Goal: Task Accomplishment & Management: Complete application form

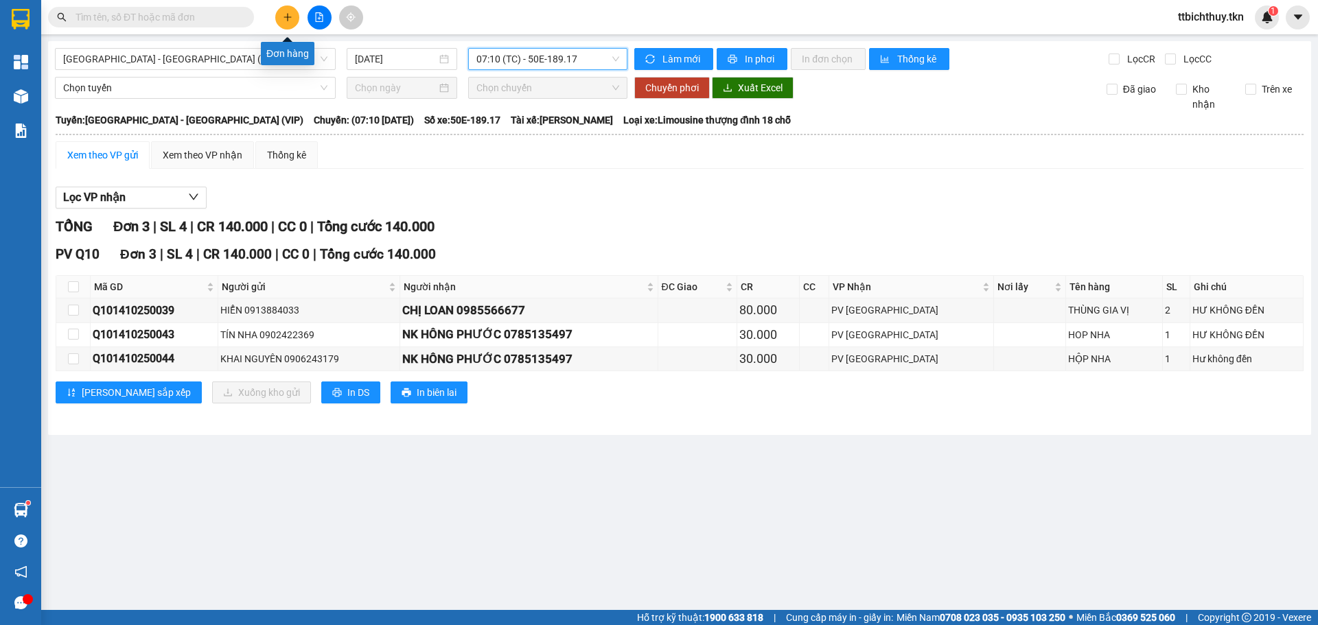
click at [292, 17] on button at bounding box center [287, 17] width 24 height 24
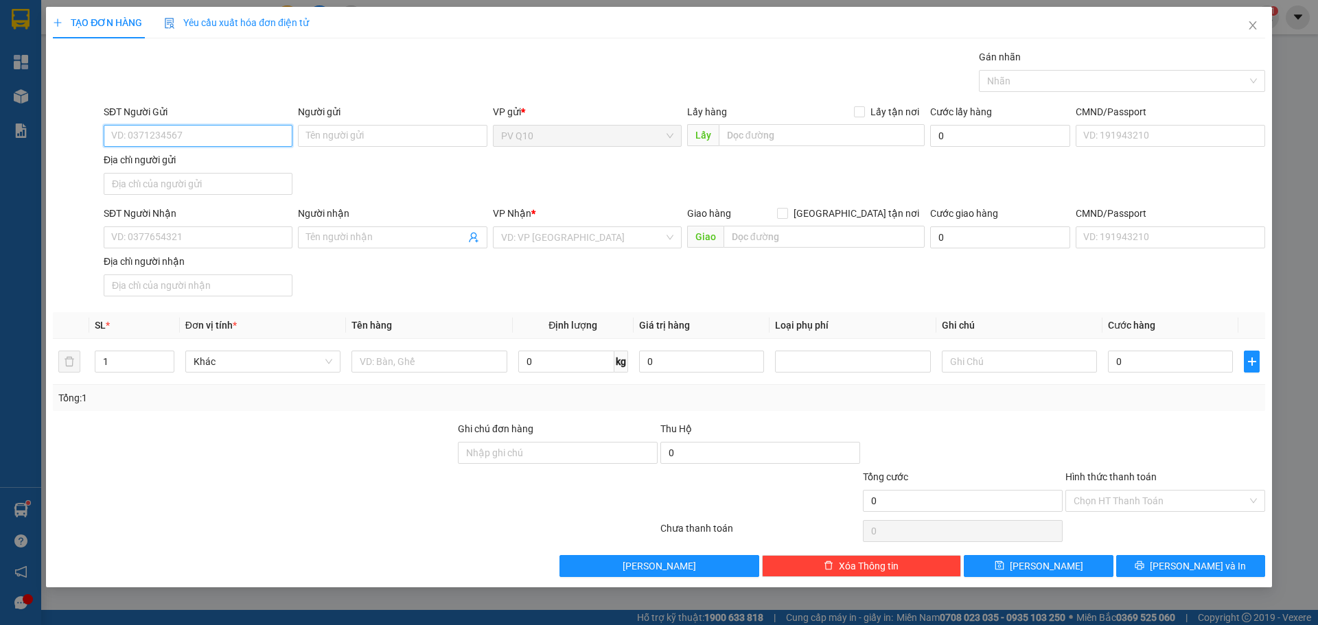
click at [202, 134] on input "SĐT Người Gửi" at bounding box center [198, 136] width 189 height 22
click at [248, 157] on div "0902633543 - [GEOGRAPHIC_DATA]" at bounding box center [198, 163] width 172 height 15
type input "0902633543"
type input "VINH"
type input "0387513252"
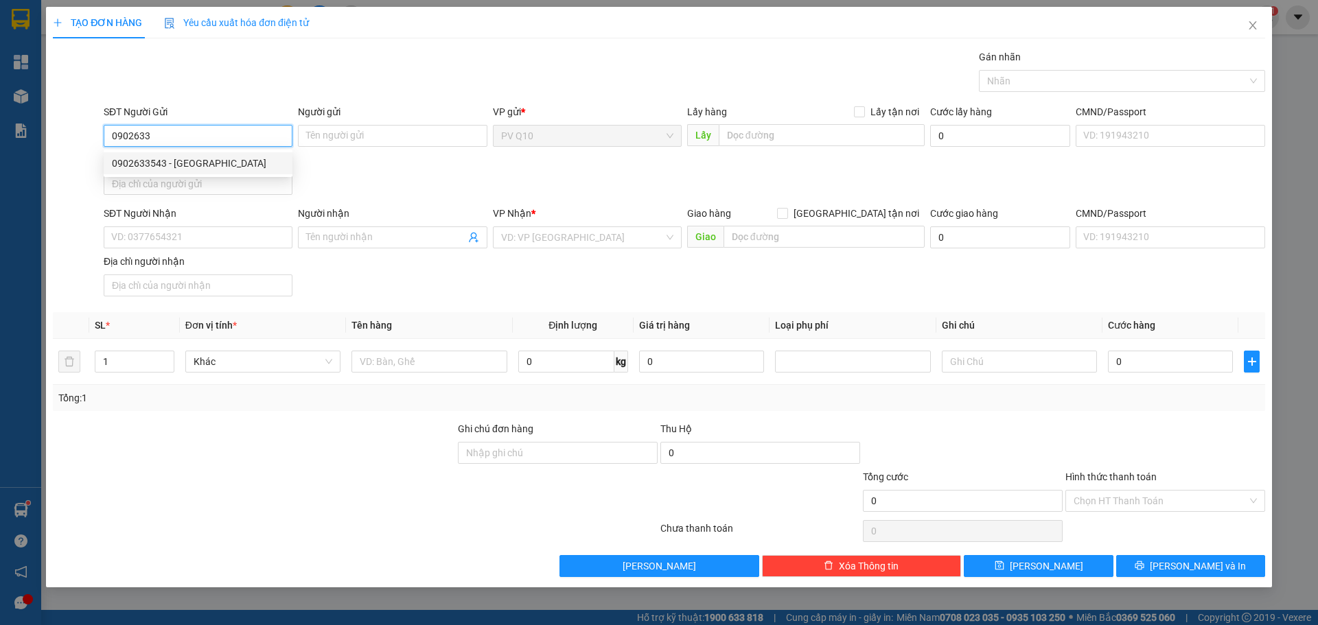
type input "HỒNG TUYẾN"
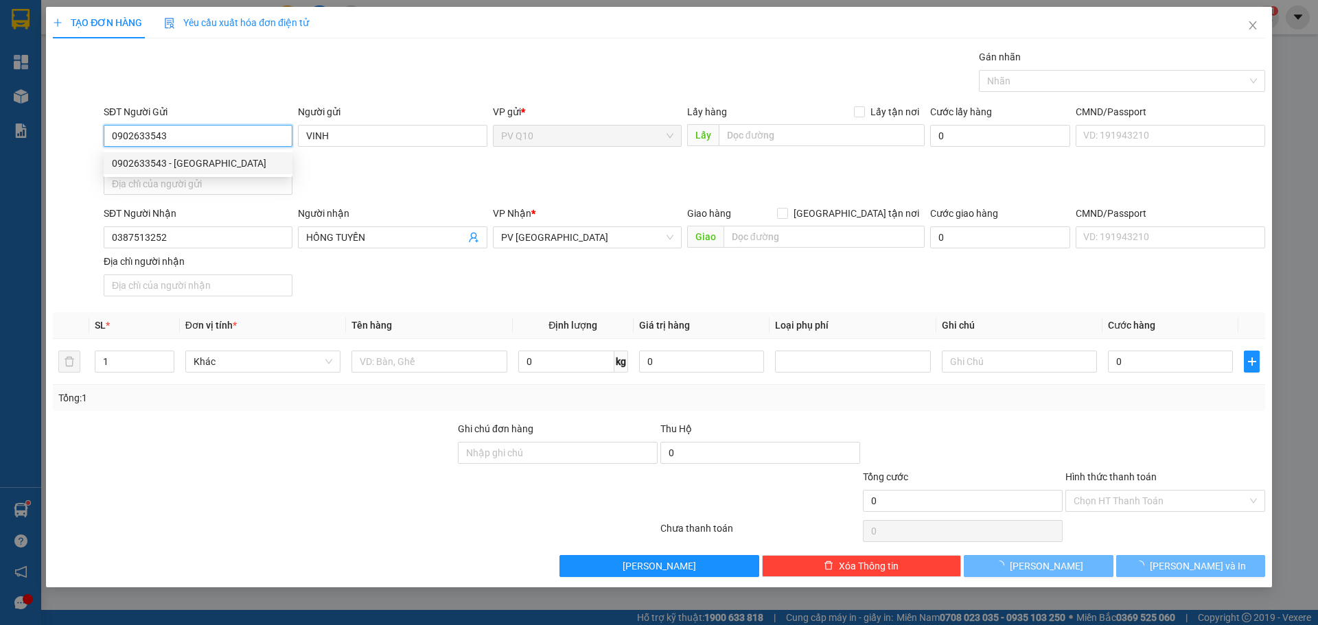
type input "30.000"
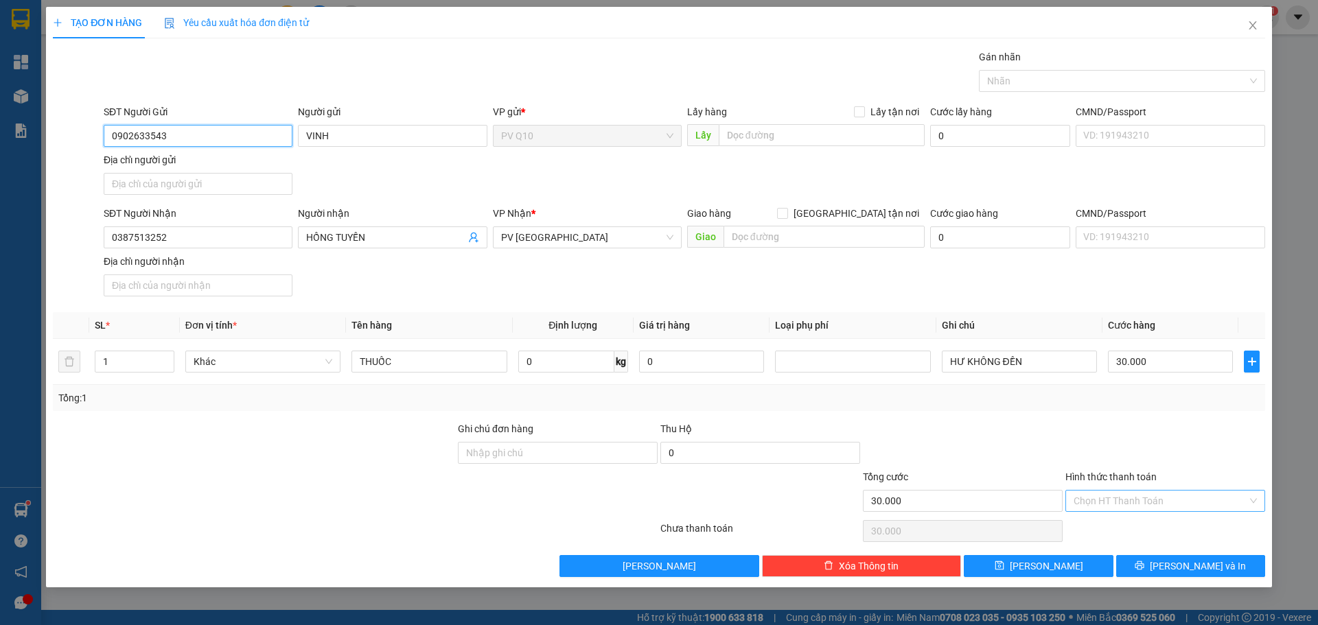
type input "0902633543"
click at [1121, 508] on input "Hình thức thanh toán" at bounding box center [1160, 501] width 174 height 21
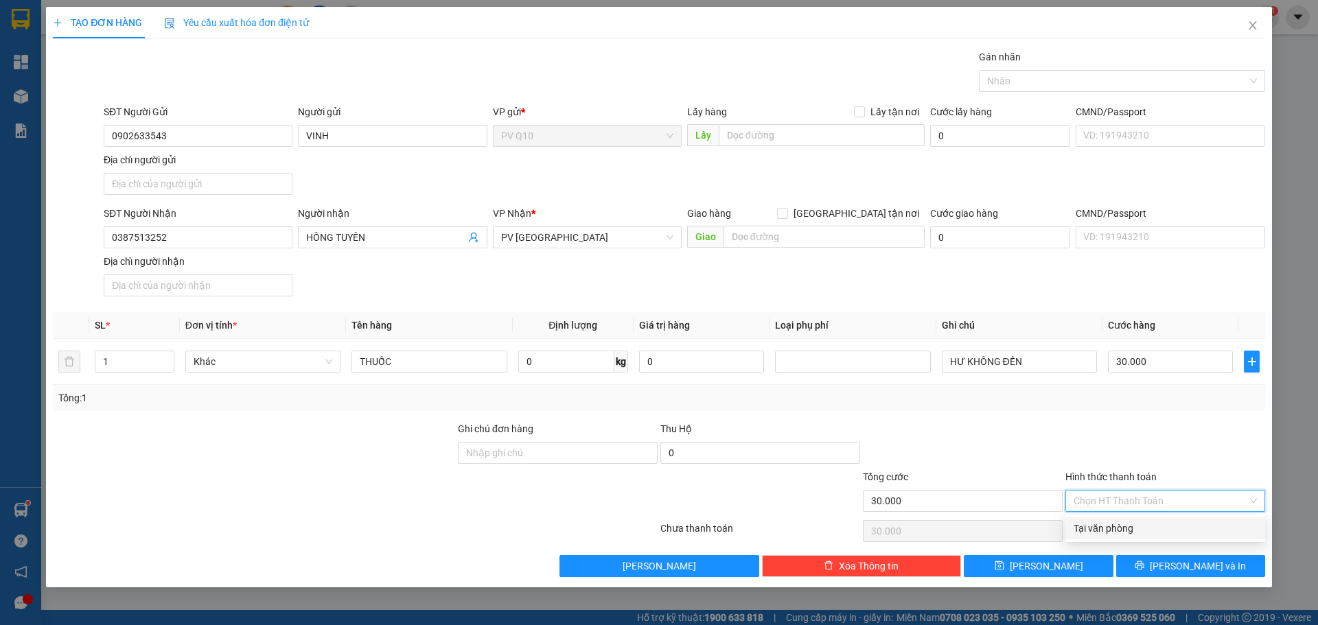
click at [1098, 528] on div "Tại văn phòng" at bounding box center [1164, 528] width 183 height 15
type input "0"
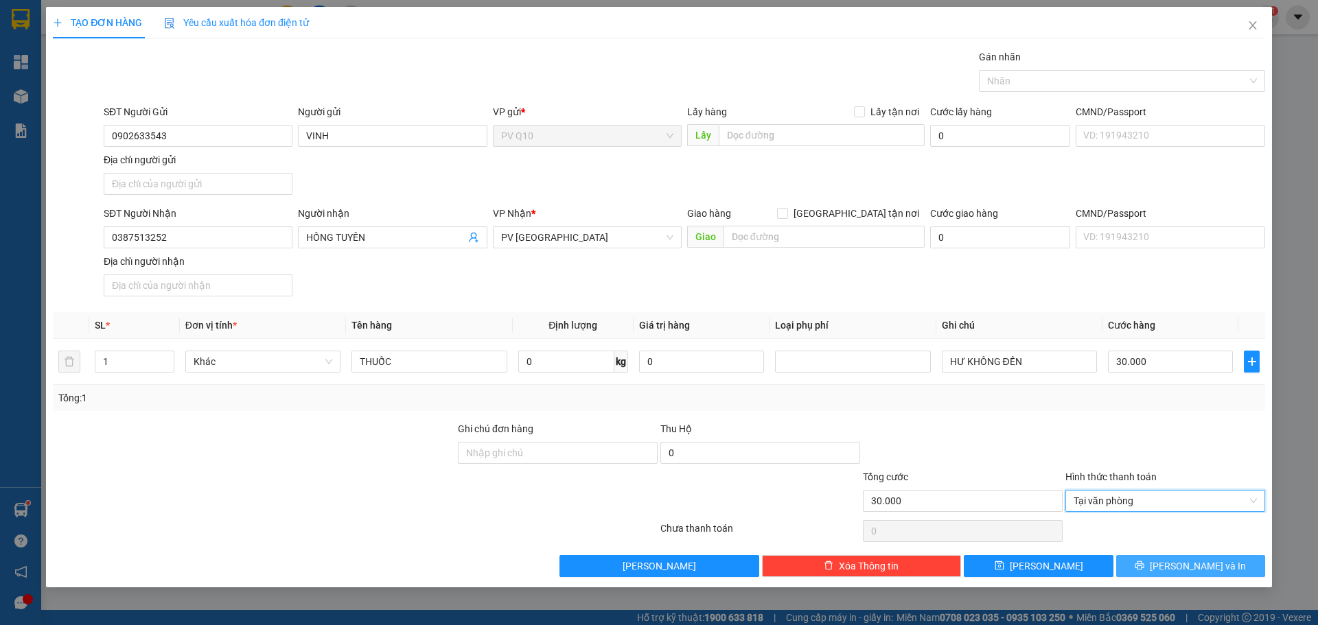
click at [1141, 564] on button "[PERSON_NAME] và In" at bounding box center [1190, 566] width 149 height 22
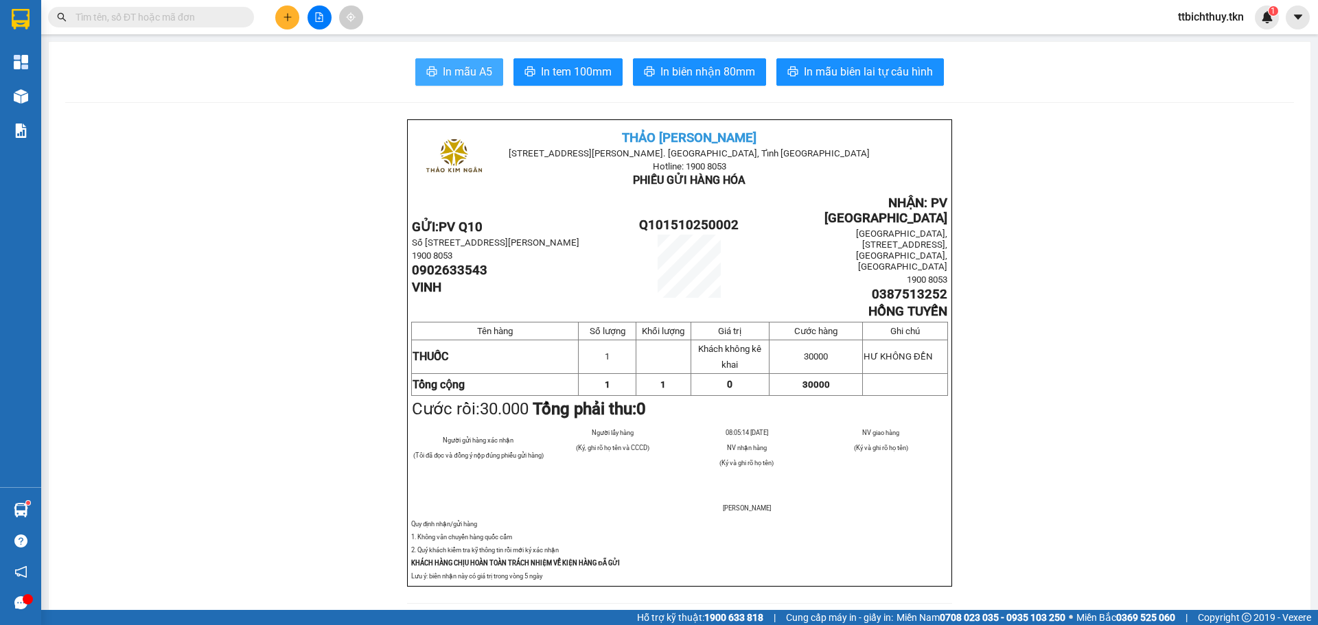
click at [467, 72] on span "In mẫu A5" at bounding box center [467, 71] width 49 height 17
click at [140, 16] on input "text" at bounding box center [156, 17] width 162 height 15
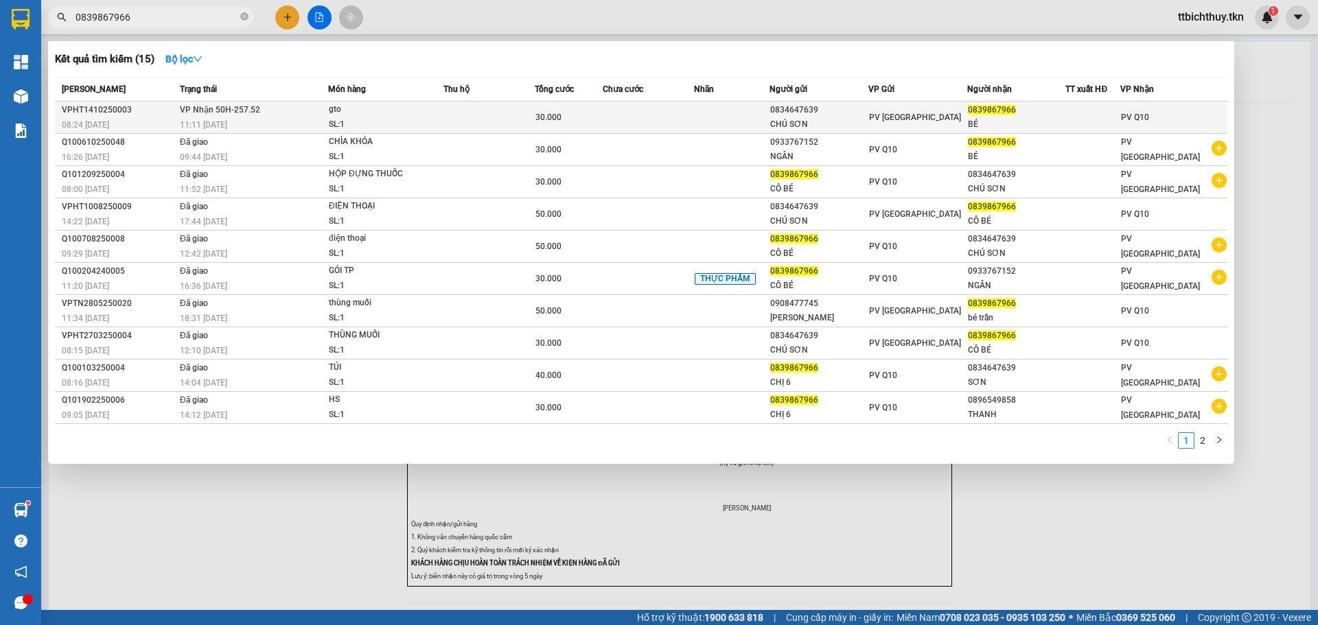
type input "0839867966"
click at [1020, 116] on div "0839867966" at bounding box center [1016, 110] width 97 height 14
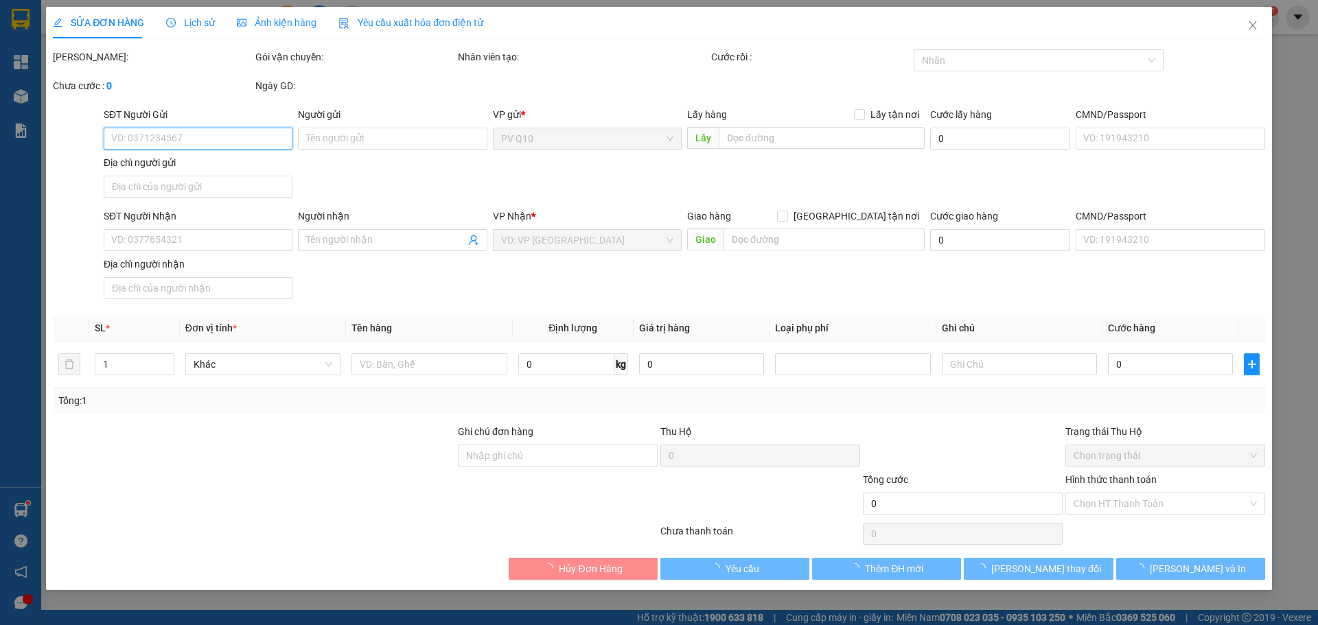
type input "0834647639"
type input "CHÚ SƠN"
type input "0839867966"
type input "BÉ"
type input "30.000"
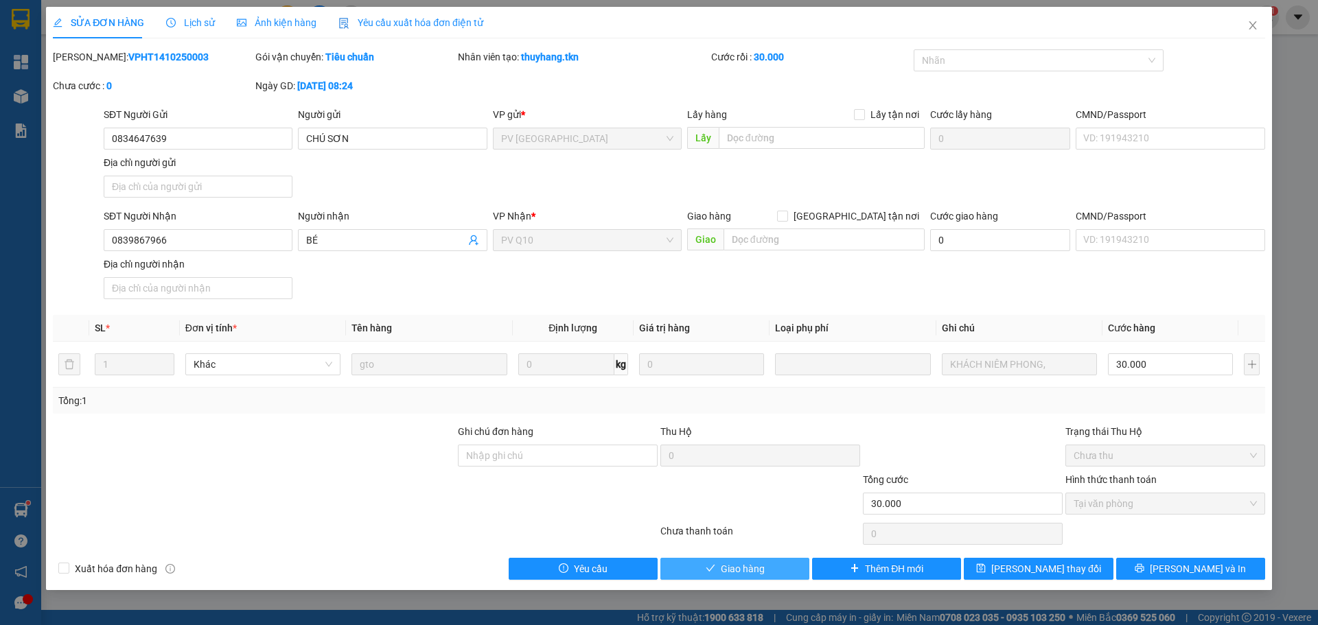
drag, startPoint x: 716, startPoint y: 574, endPoint x: 686, endPoint y: 530, distance: 53.9
click at [716, 574] on button "Giao hàng" at bounding box center [734, 569] width 149 height 22
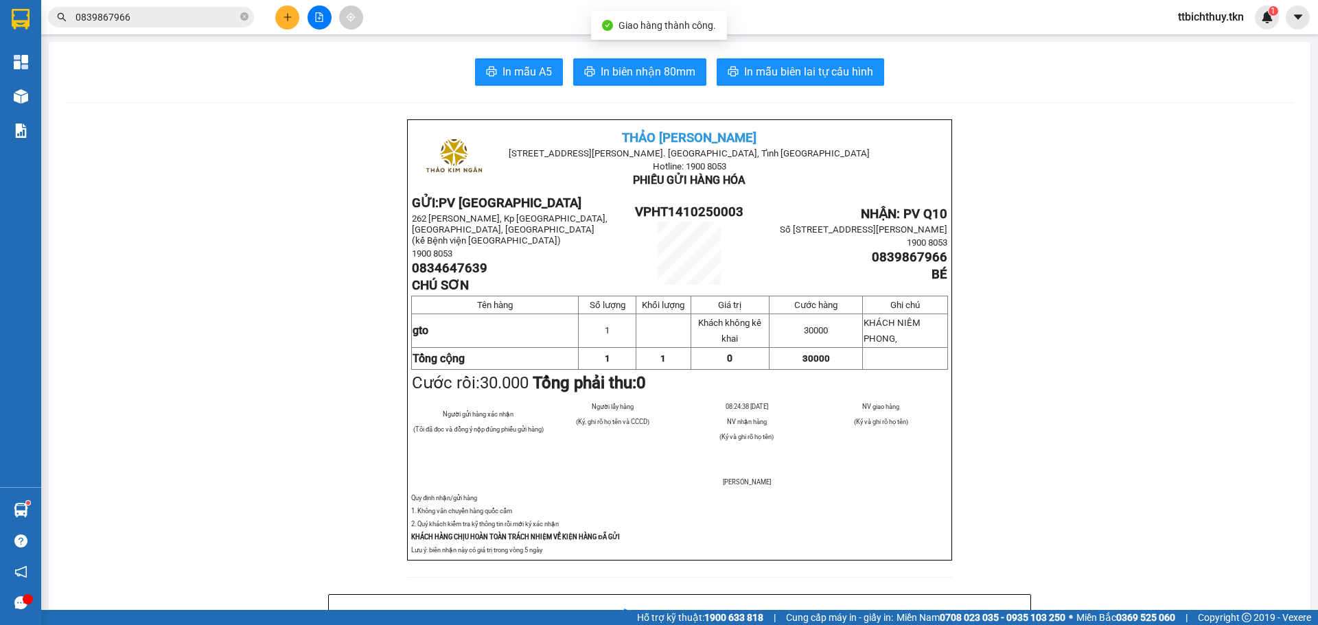
click at [292, 14] on icon "plus" at bounding box center [288, 17] width 10 height 10
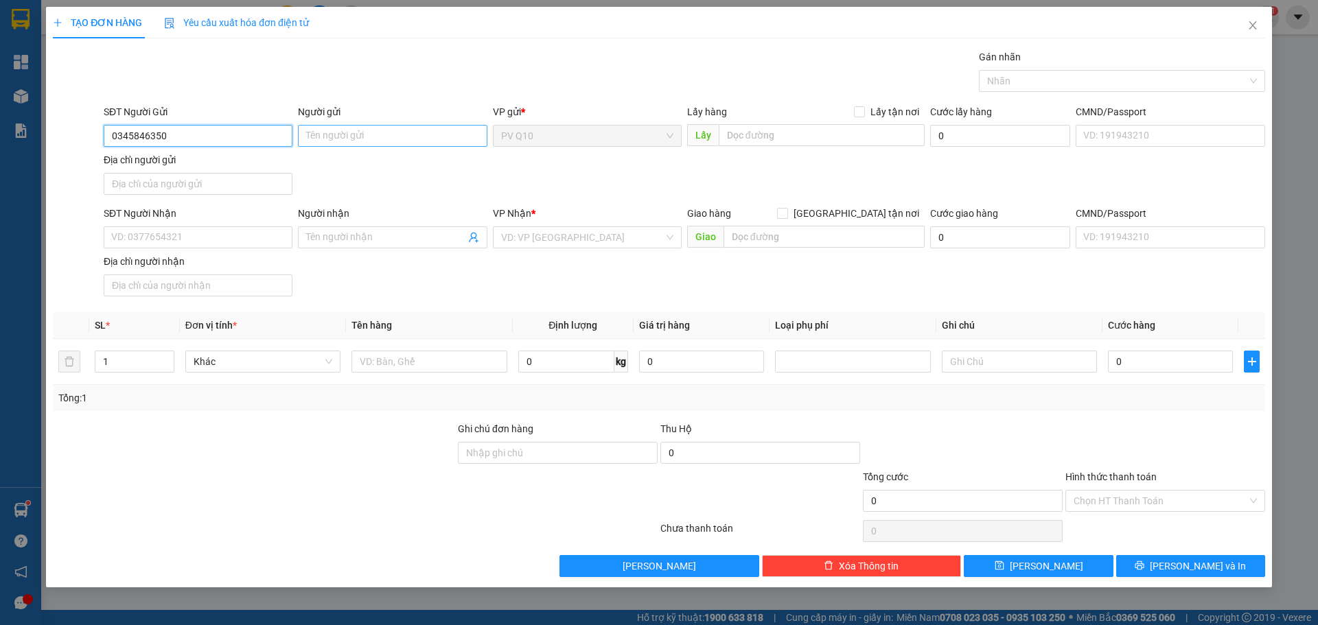
type input "0345846350"
click at [342, 135] on input "Người gửi" at bounding box center [392, 136] width 189 height 22
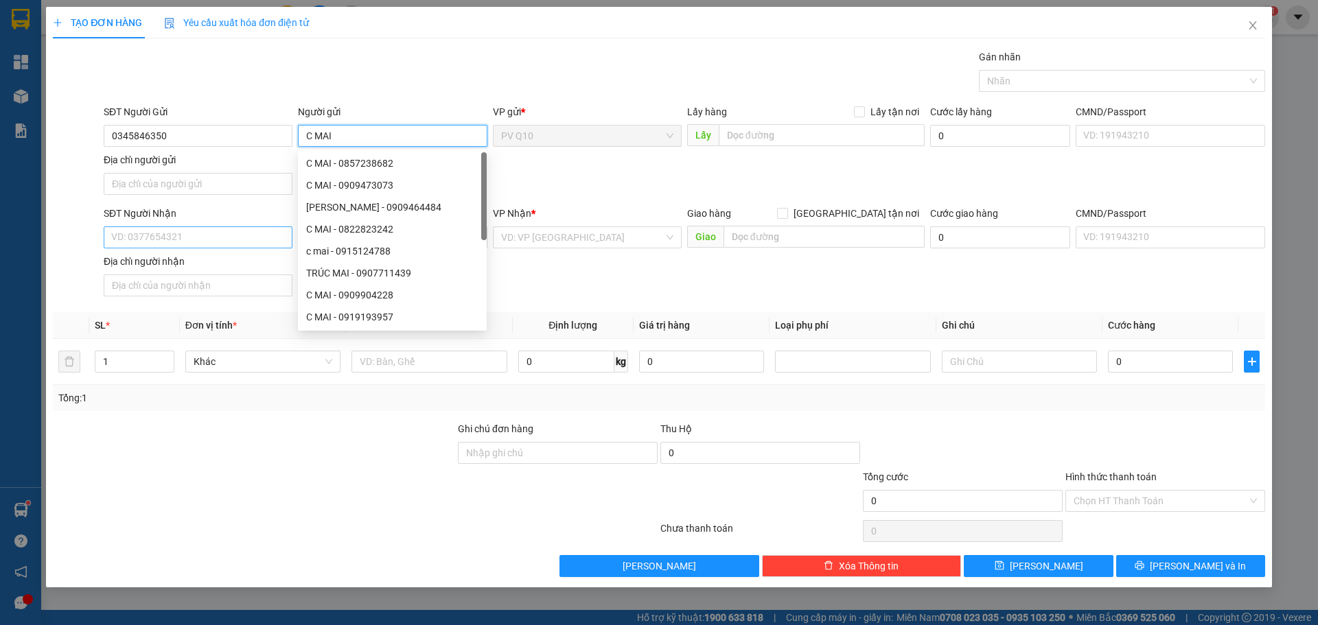
type input "C MAI"
click at [202, 244] on input "SĐT Người Nhận" at bounding box center [198, 237] width 189 height 22
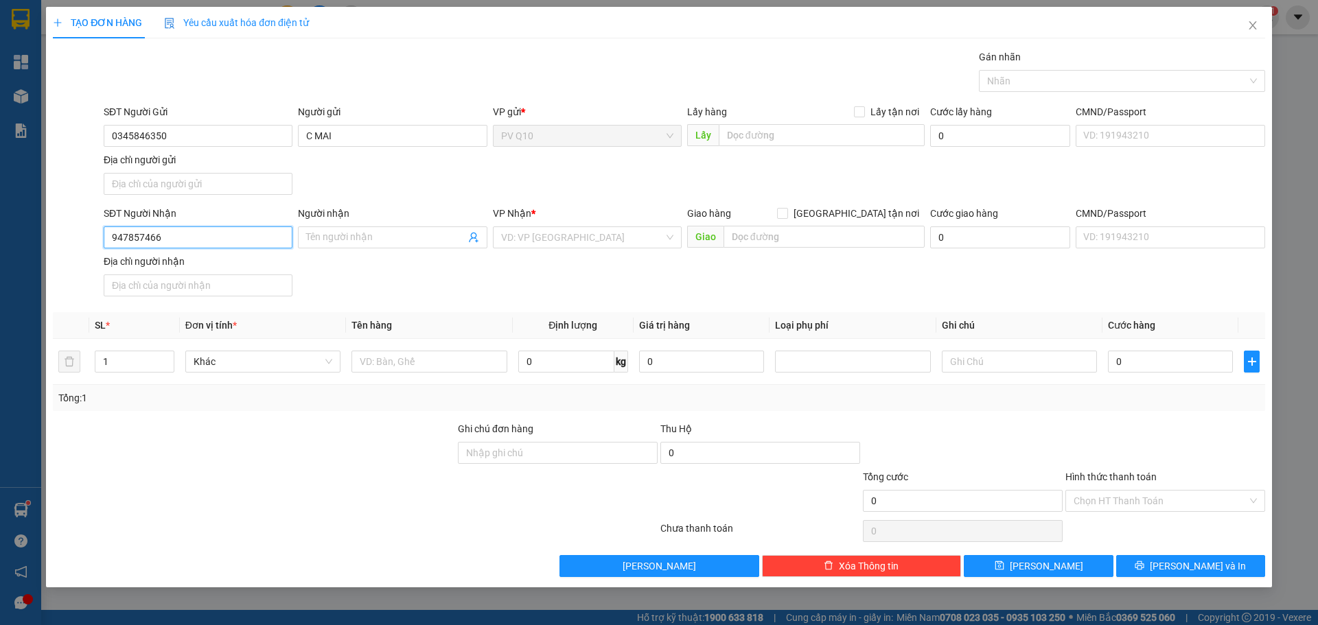
click at [110, 237] on input "947857466" at bounding box center [198, 237] width 189 height 22
type input "0947857466"
click at [375, 234] on input "Người nhận" at bounding box center [385, 237] width 159 height 15
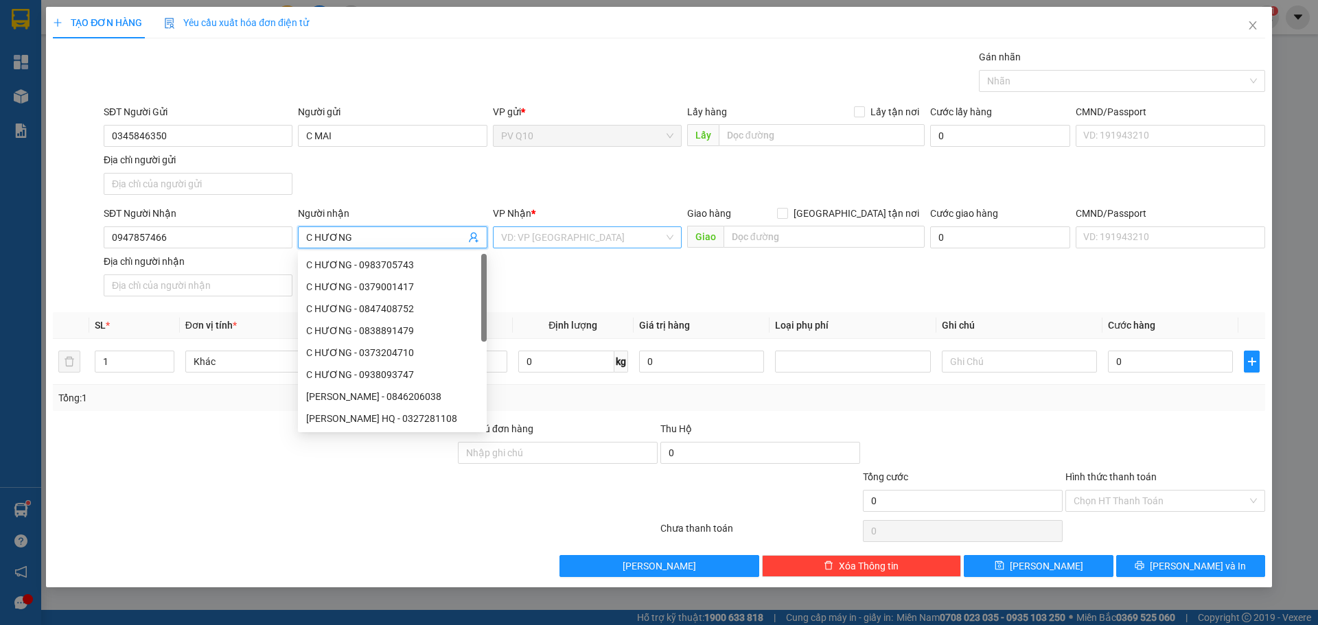
type input "C HƯƠNG"
click at [534, 239] on input "search" at bounding box center [582, 237] width 163 height 21
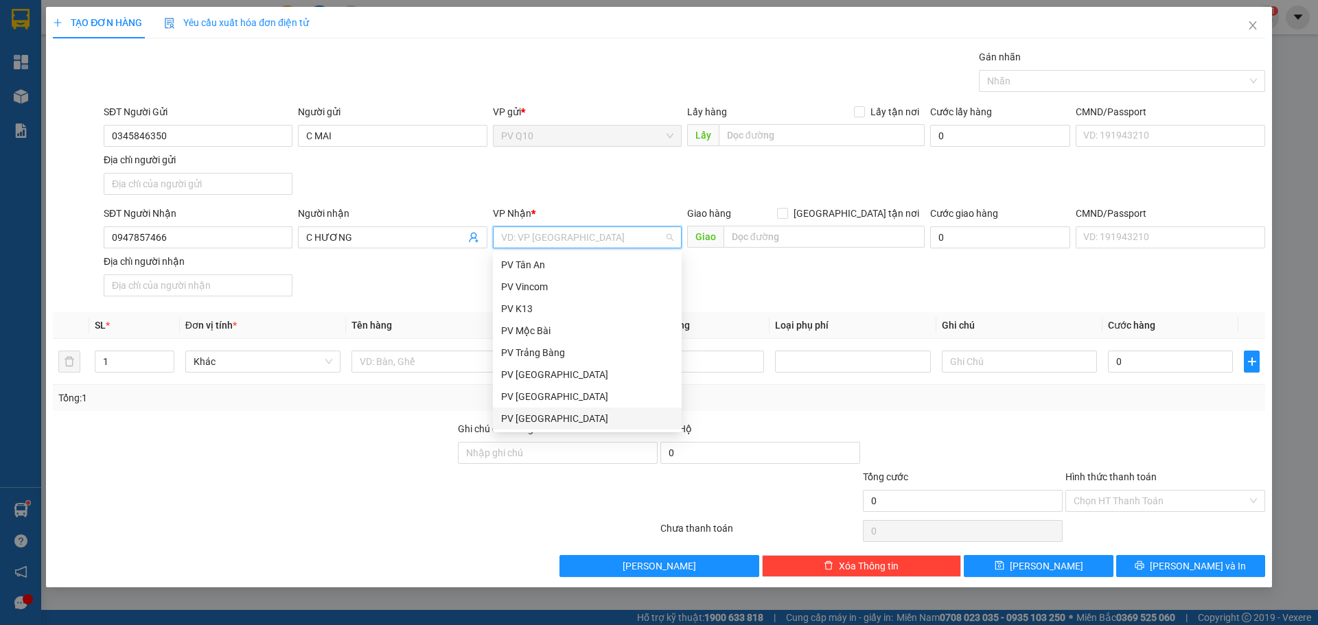
click at [535, 415] on div "PV [GEOGRAPHIC_DATA]" at bounding box center [587, 418] width 172 height 15
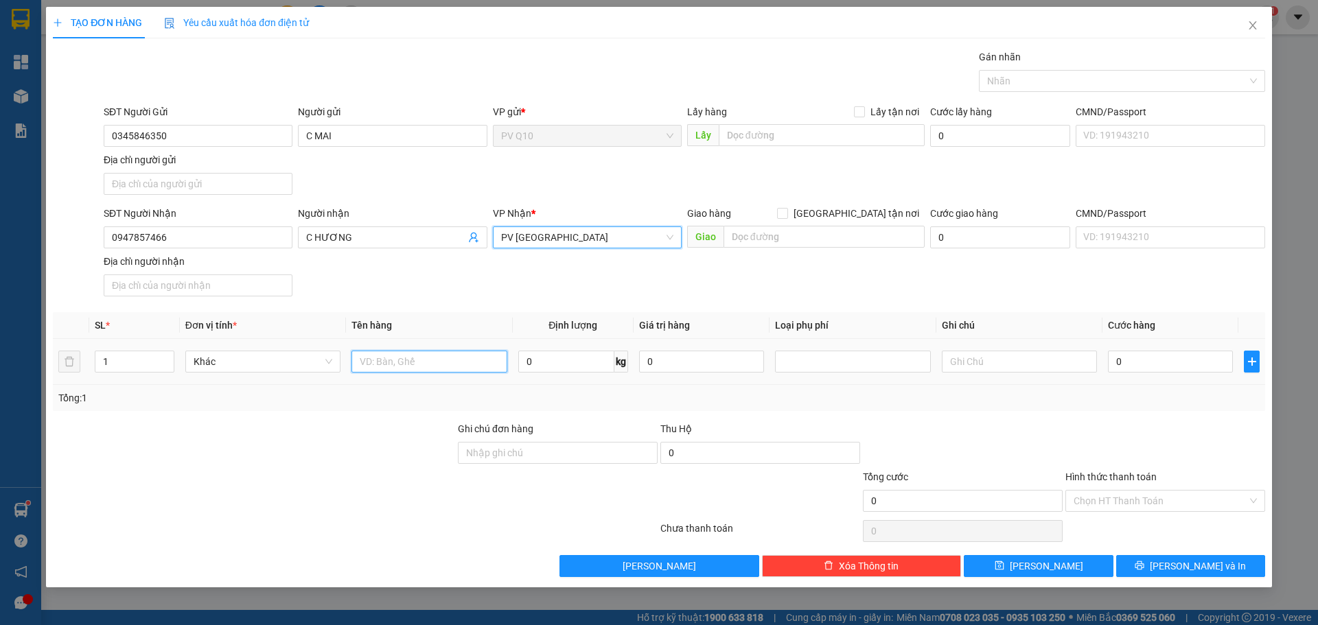
click at [404, 357] on input "text" at bounding box center [428, 362] width 155 height 22
type input "GIẤY TỜ + BÁNH"
click at [990, 371] on div at bounding box center [1019, 361] width 155 height 27
click at [981, 359] on input "text" at bounding box center [1019, 362] width 155 height 22
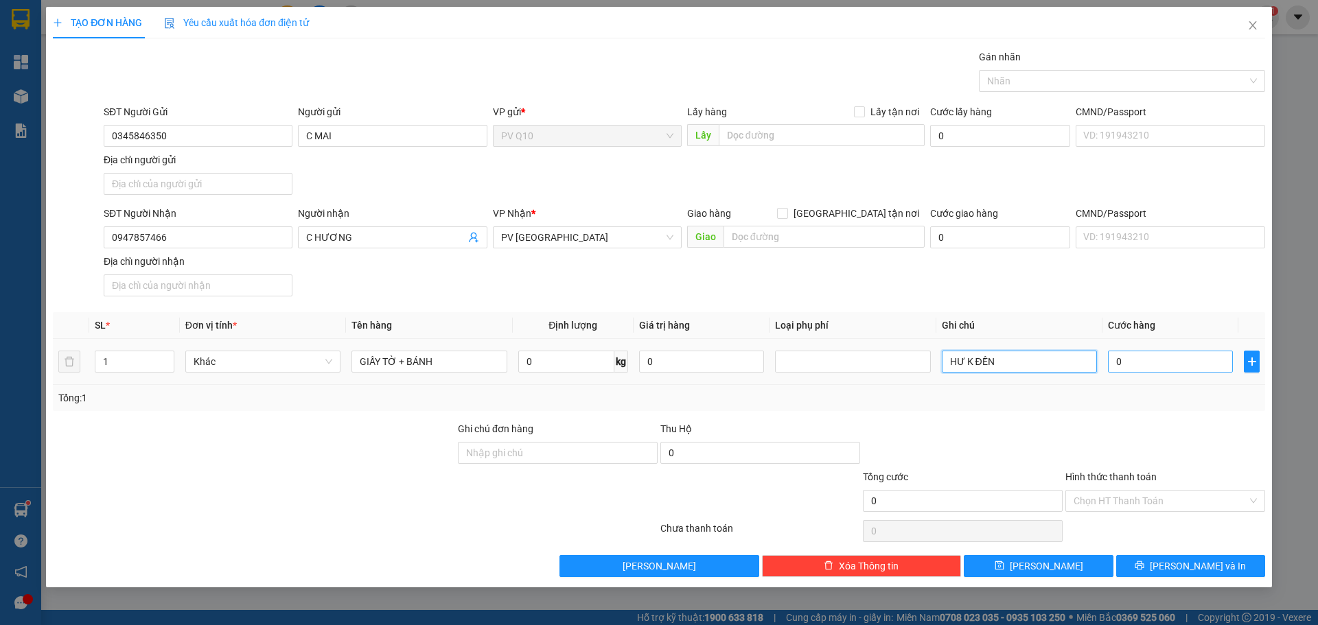
type input "HƯ K ĐỀN"
click at [1132, 360] on input "0" at bounding box center [1170, 362] width 125 height 22
type input "3"
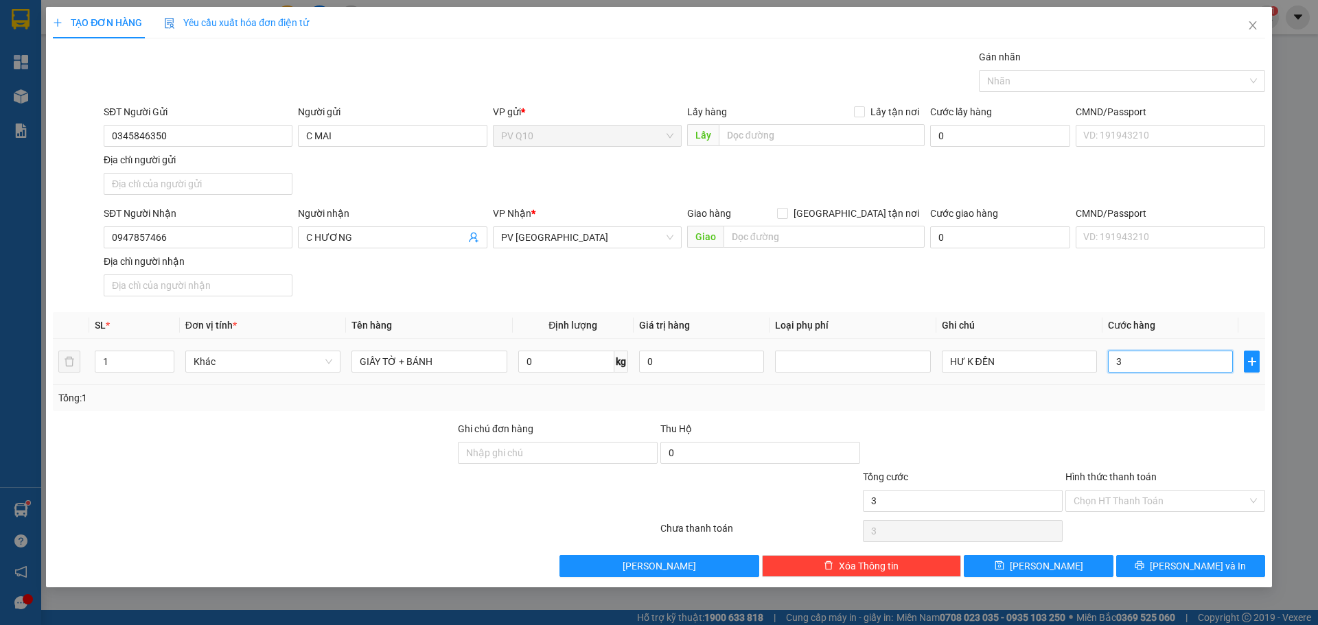
type input "30"
type input "30.000"
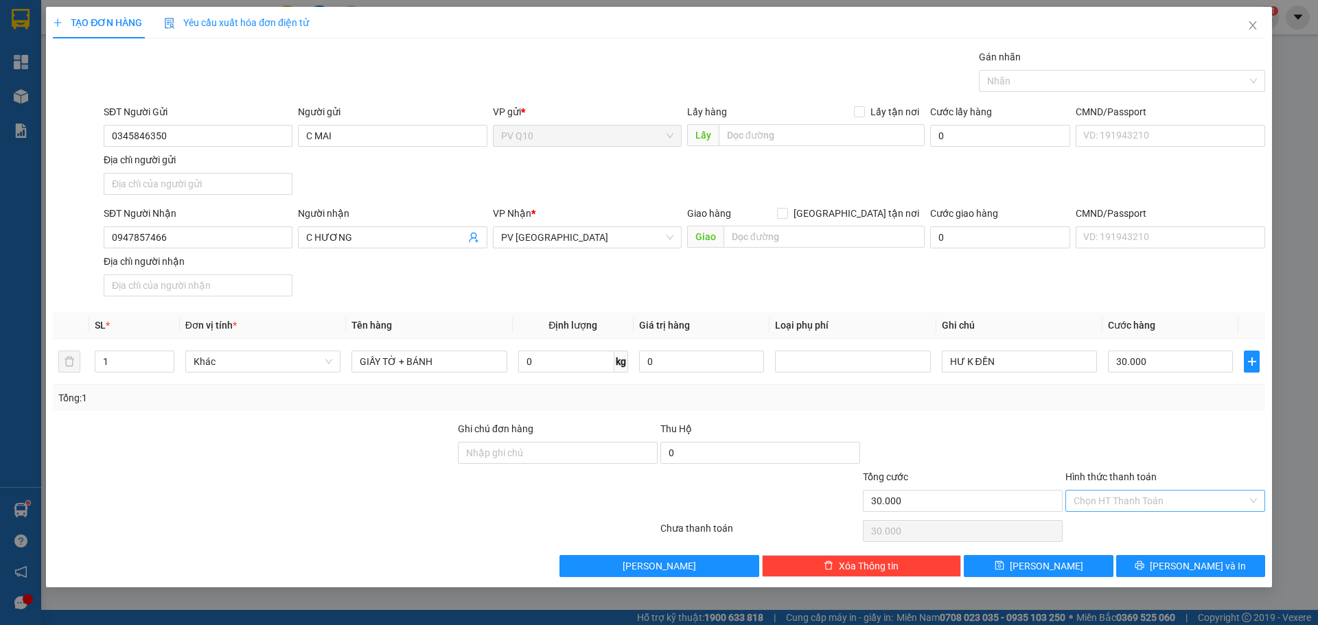
click at [1151, 497] on input "Hình thức thanh toán" at bounding box center [1160, 501] width 174 height 21
click at [1126, 524] on div "Tại văn phòng" at bounding box center [1164, 528] width 183 height 15
type input "0"
click at [1175, 574] on button "[PERSON_NAME] và In" at bounding box center [1190, 566] width 149 height 22
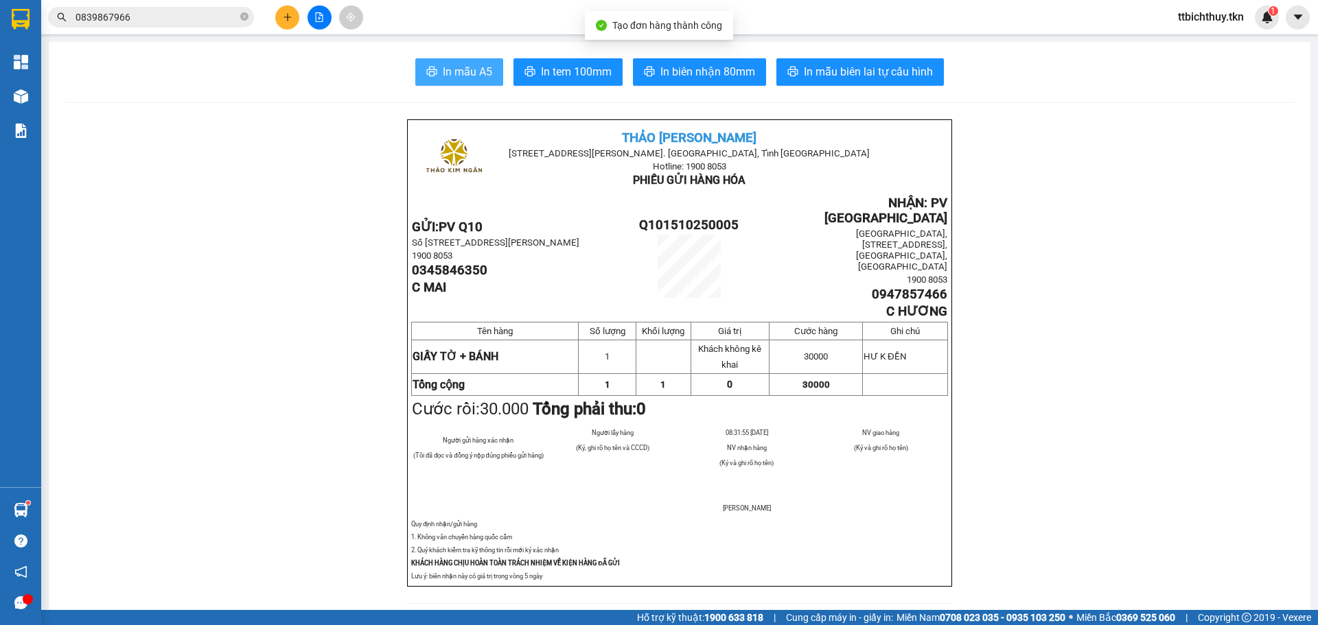
click at [467, 82] on button "In mẫu A5" at bounding box center [459, 71] width 88 height 27
